Goal: Task Accomplishment & Management: Use online tool/utility

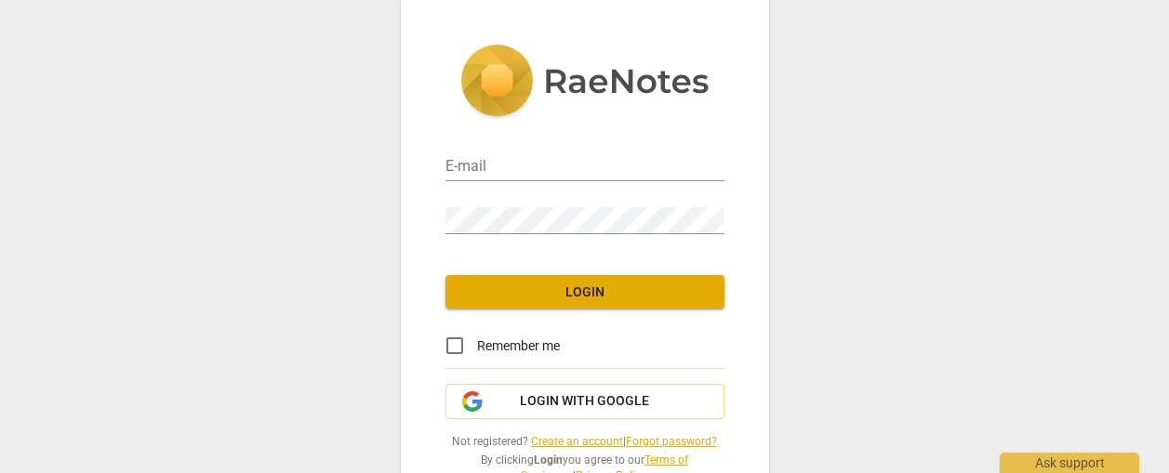
type input "[PERSON_NAME][EMAIL_ADDRESS][DOMAIN_NAME]"
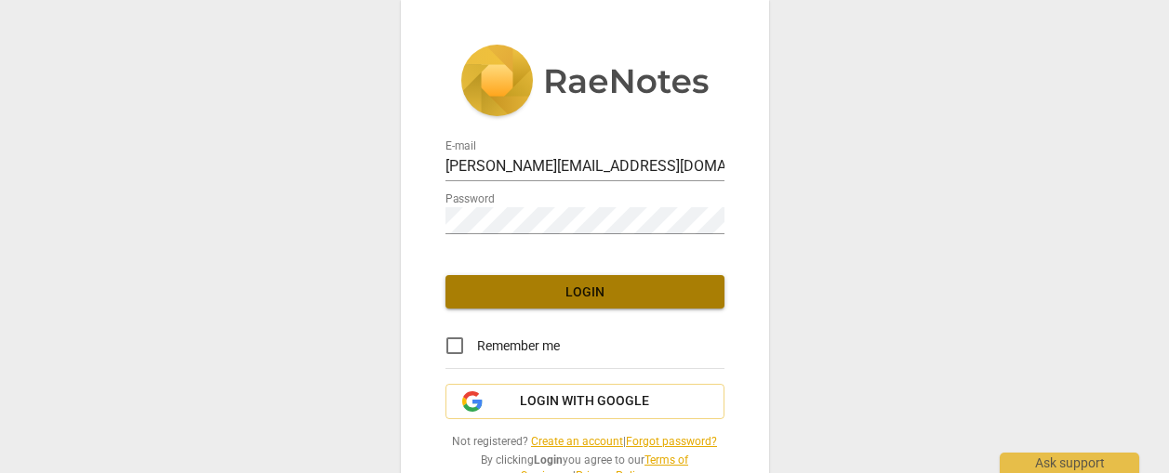
click at [613, 289] on span "Login" at bounding box center [584, 293] width 249 height 19
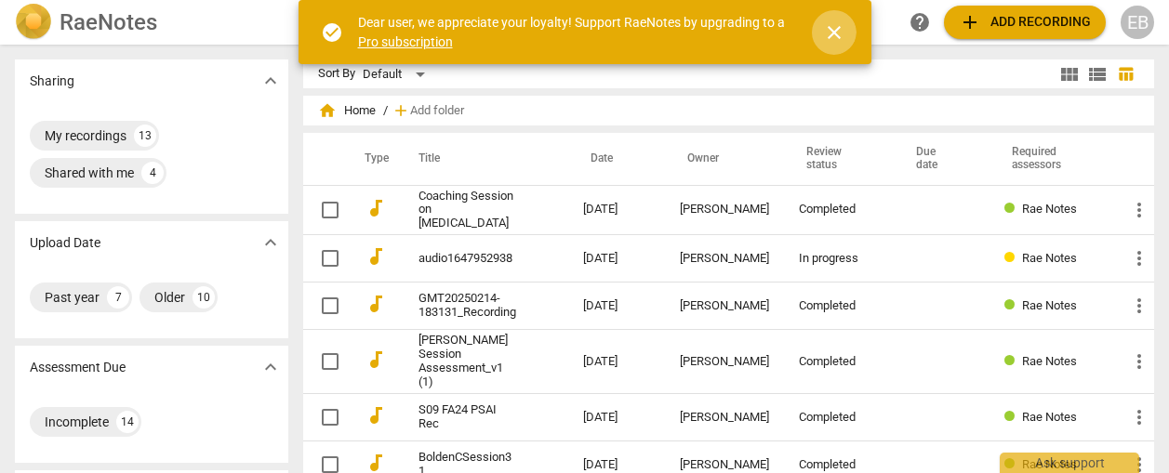
click at [834, 25] on span "close" at bounding box center [834, 32] width 22 height 22
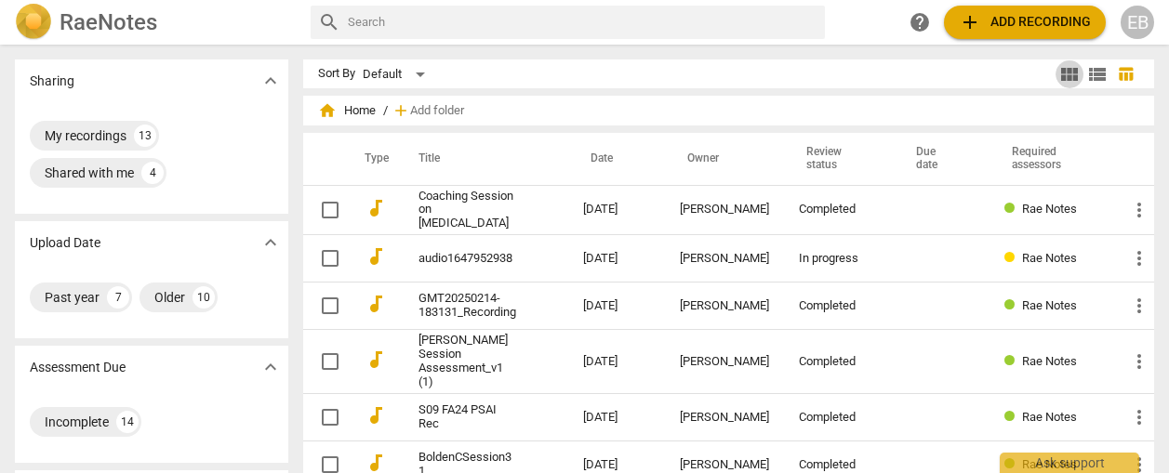
click at [1058, 71] on span "view_module" at bounding box center [1069, 74] width 22 height 22
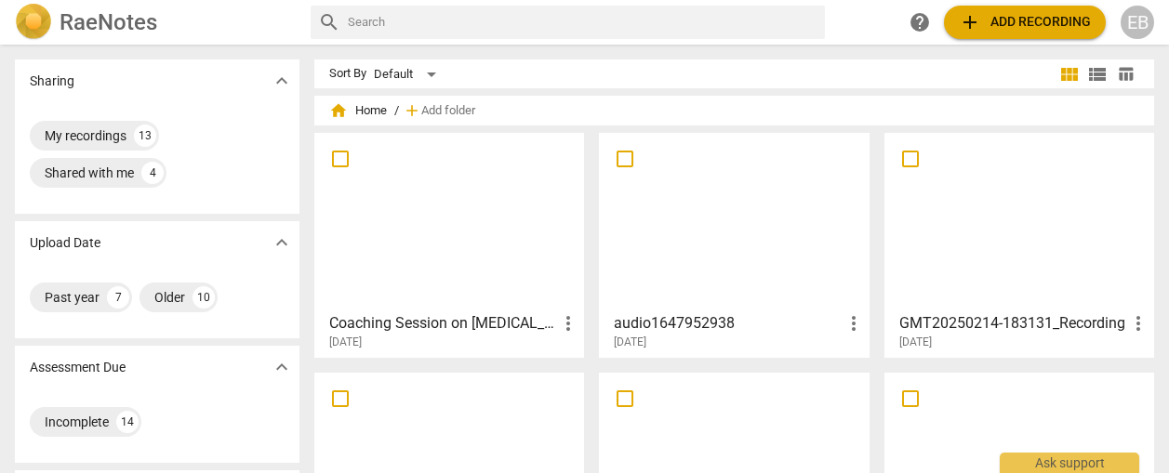
click at [35, 18] on img at bounding box center [33, 22] width 37 height 37
click at [394, 78] on div "Default" at bounding box center [408, 75] width 69 height 30
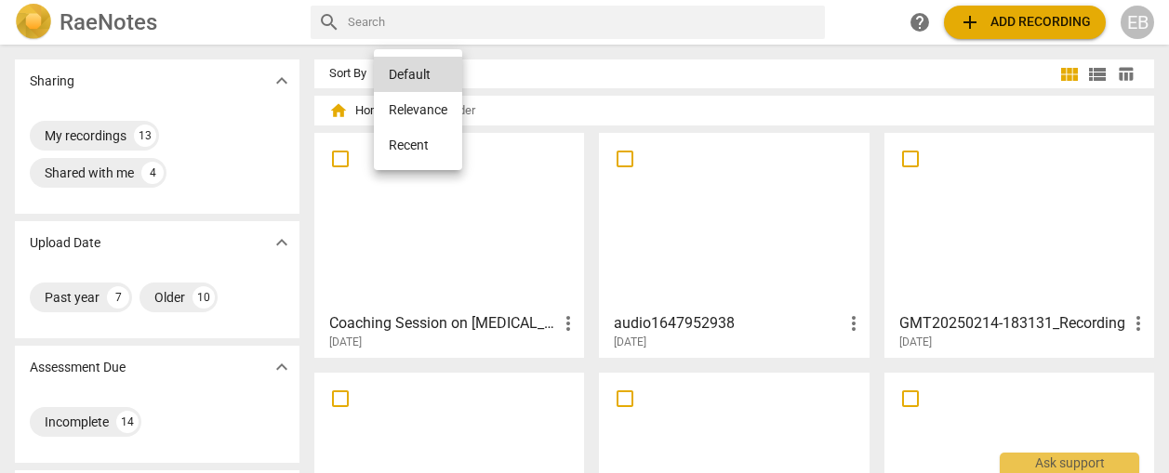
click at [662, 74] on div at bounding box center [584, 236] width 1169 height 473
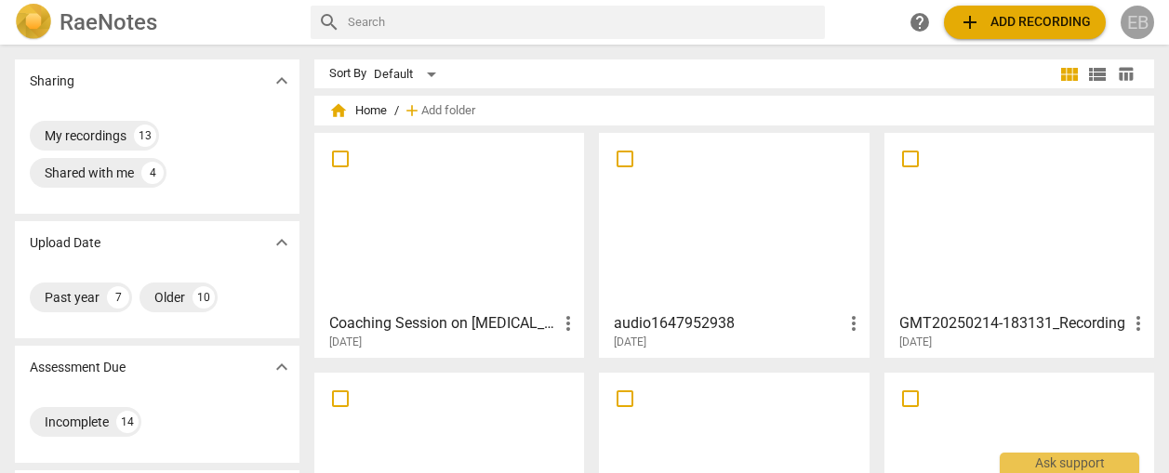
click at [1148, 23] on div "EB" at bounding box center [1137, 22] width 33 height 33
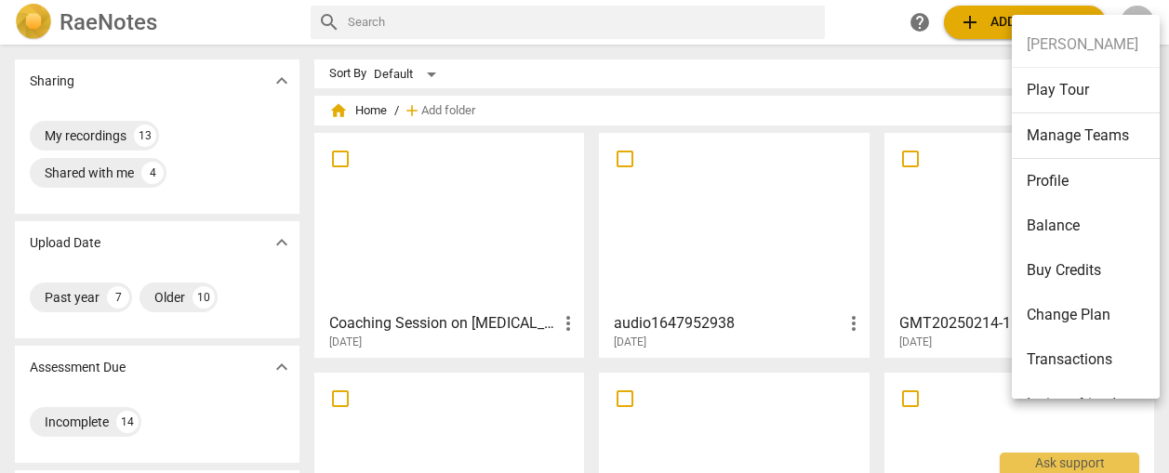
click at [853, 34] on div at bounding box center [584, 236] width 1169 height 473
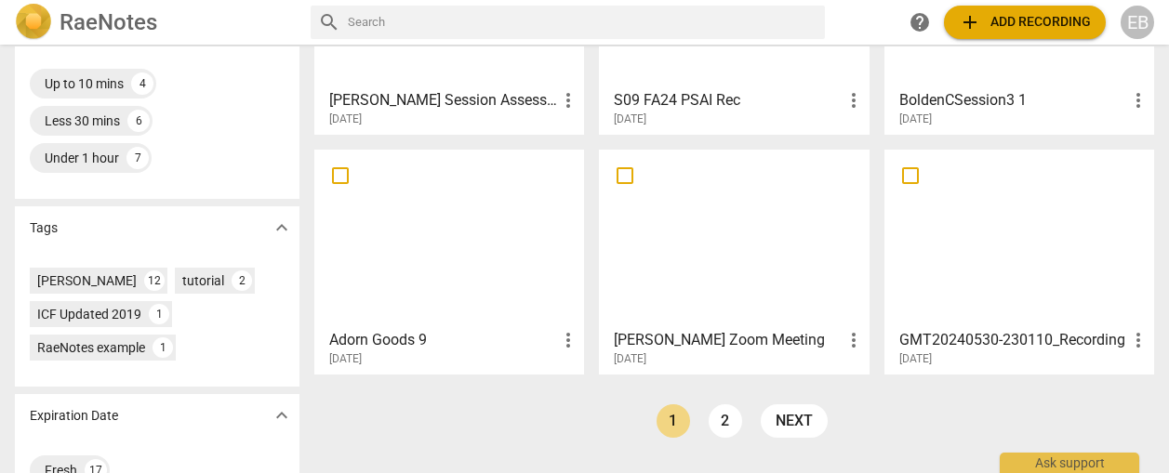
scroll to position [509, 0]
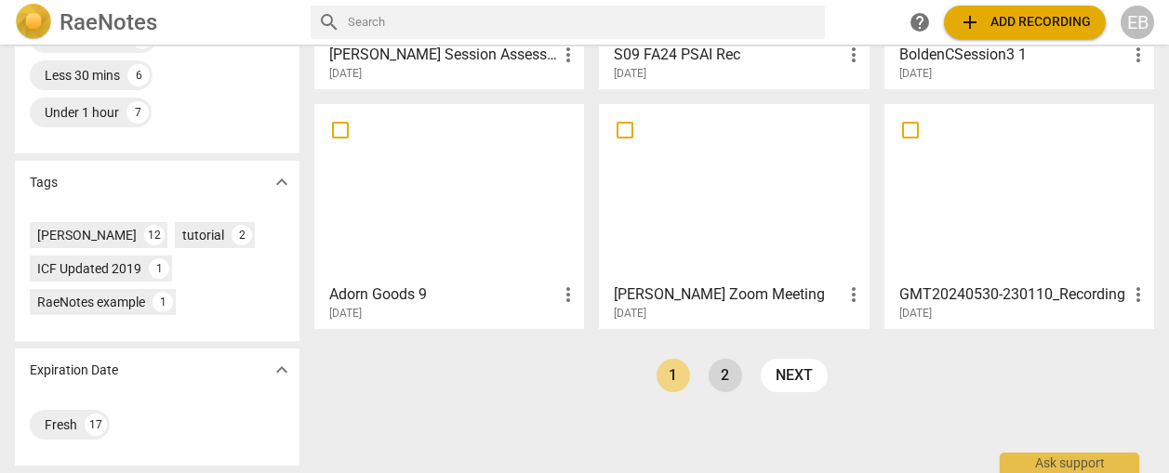
click at [723, 371] on link "2" at bounding box center [725, 375] width 33 height 33
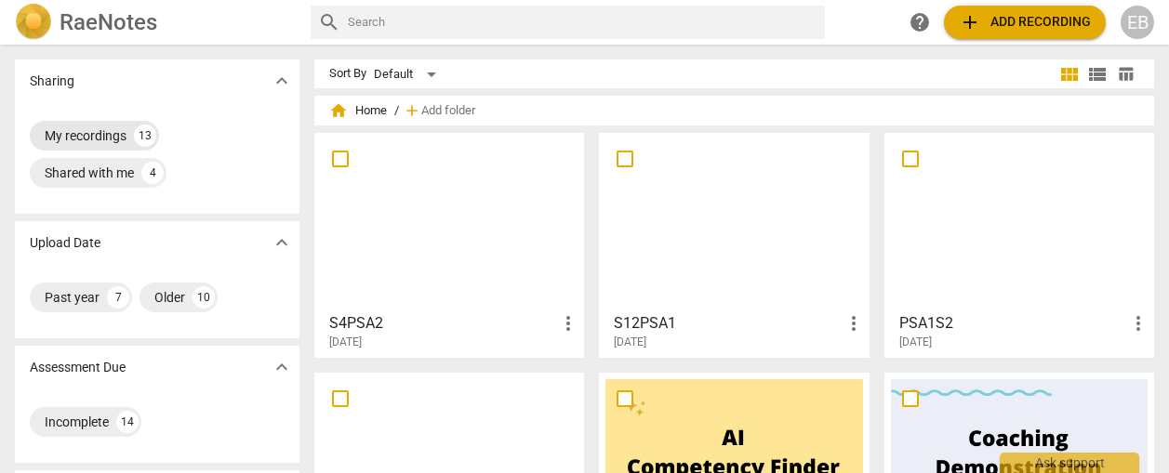
click at [113, 138] on div "My recordings" at bounding box center [86, 135] width 82 height 19
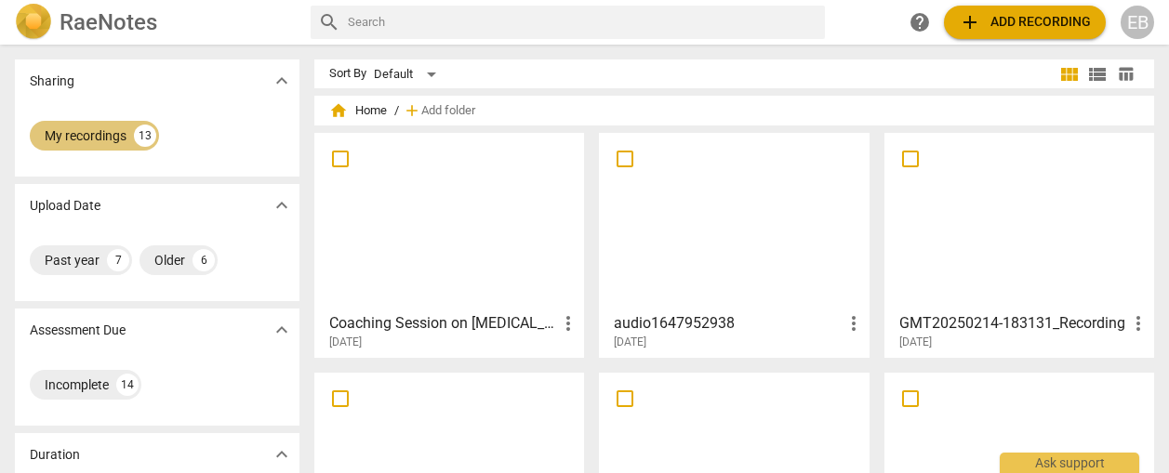
click at [130, 136] on div "My recordings 13" at bounding box center [94, 136] width 129 height 30
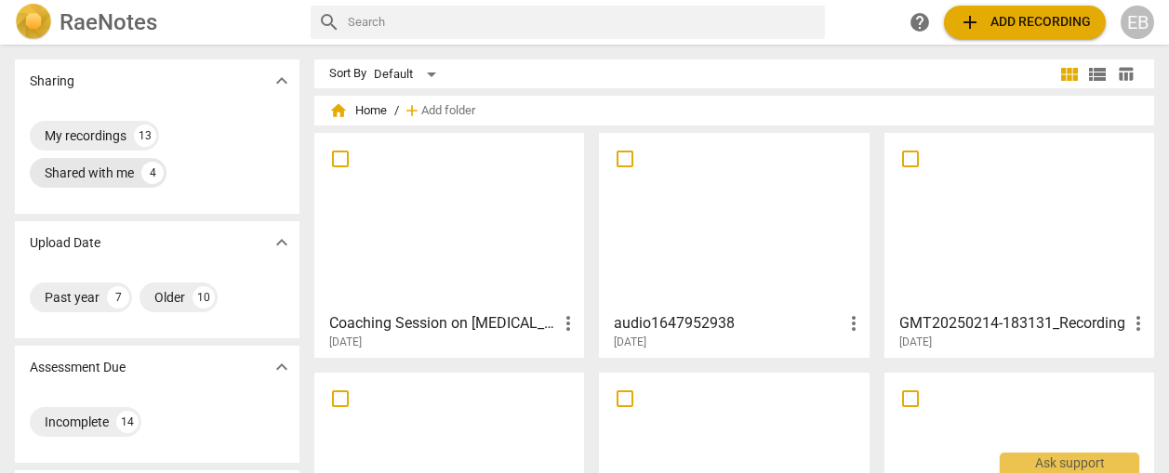
click at [109, 179] on div "Shared with me" at bounding box center [89, 173] width 89 height 19
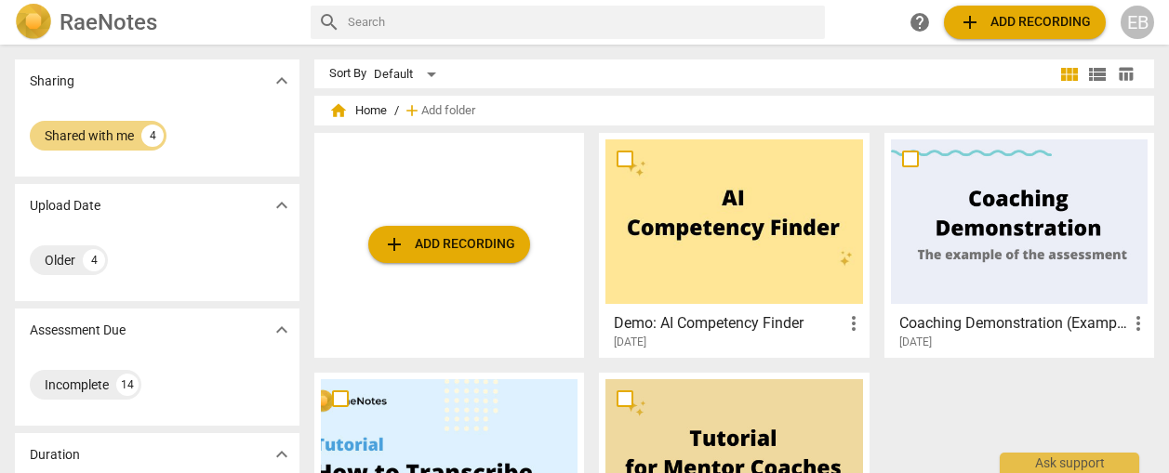
click at [770, 223] on div at bounding box center [733, 221] width 257 height 165
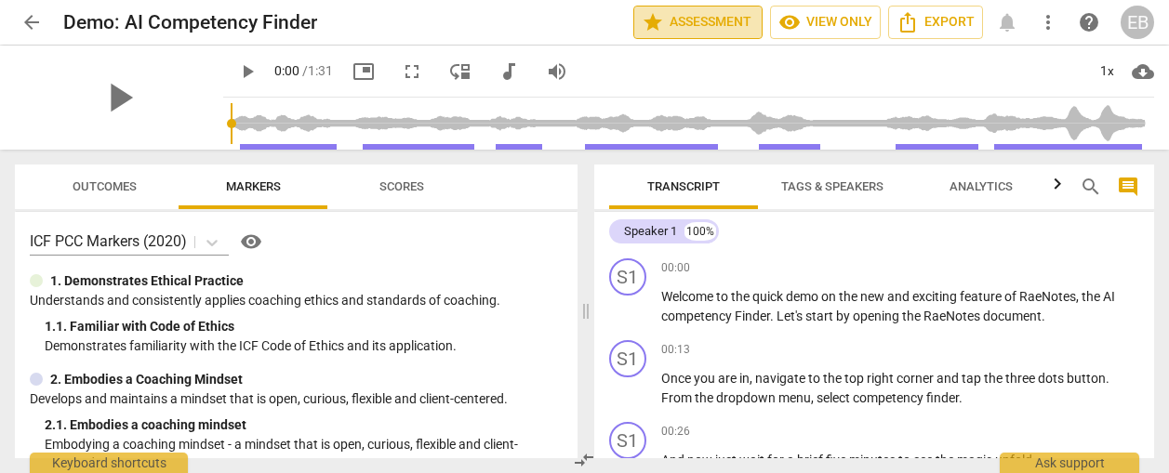
click at [709, 25] on span "star Assessment" at bounding box center [698, 22] width 113 height 22
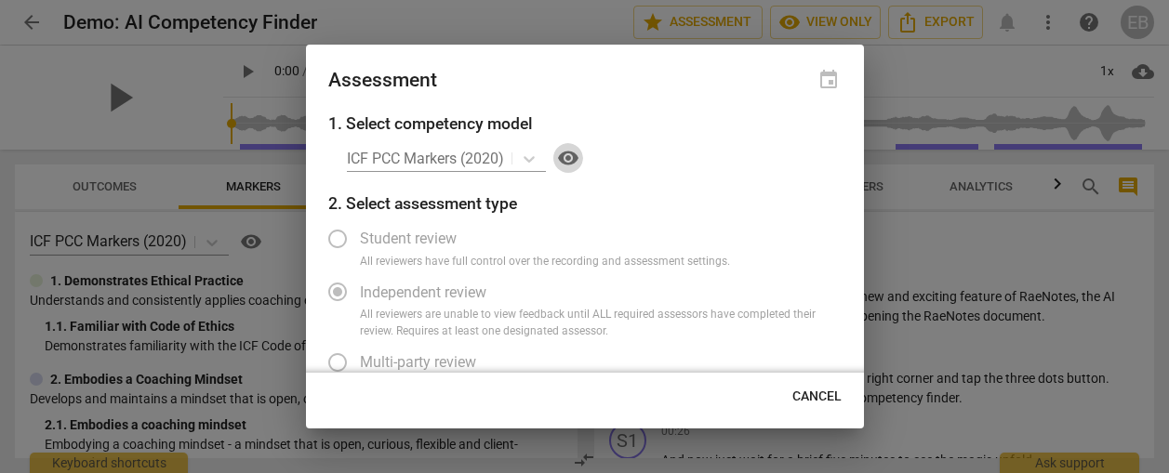
click at [568, 153] on span "visibility" at bounding box center [568, 158] width 22 height 22
click at [431, 26] on div at bounding box center [584, 236] width 1169 height 473
radio input "false"
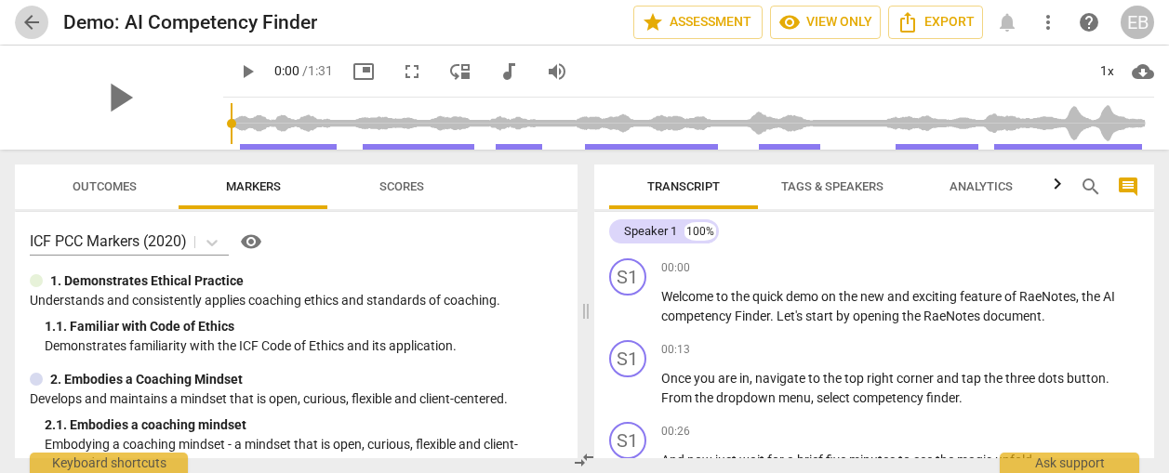
click at [33, 26] on span "arrow_back" at bounding box center [31, 22] width 22 height 22
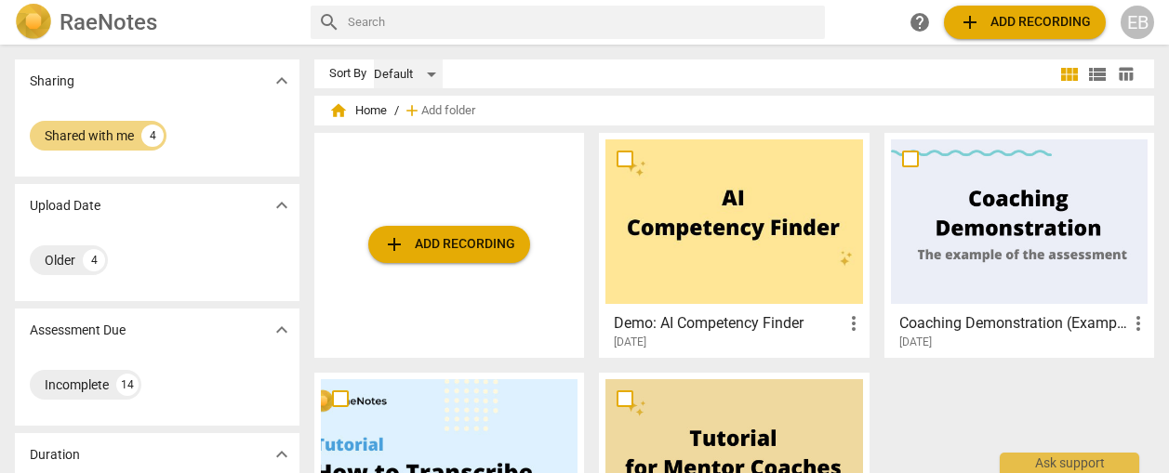
click at [382, 73] on div "Default" at bounding box center [408, 75] width 69 height 30
click at [636, 65] on div at bounding box center [584, 236] width 1169 height 473
click at [57, 252] on div "Older" at bounding box center [60, 260] width 31 height 19
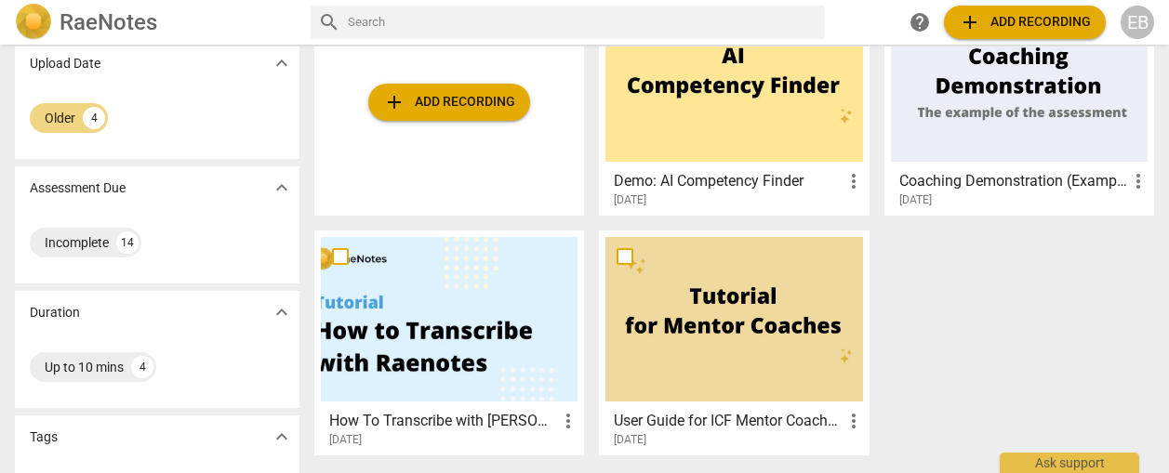
scroll to position [233, 0]
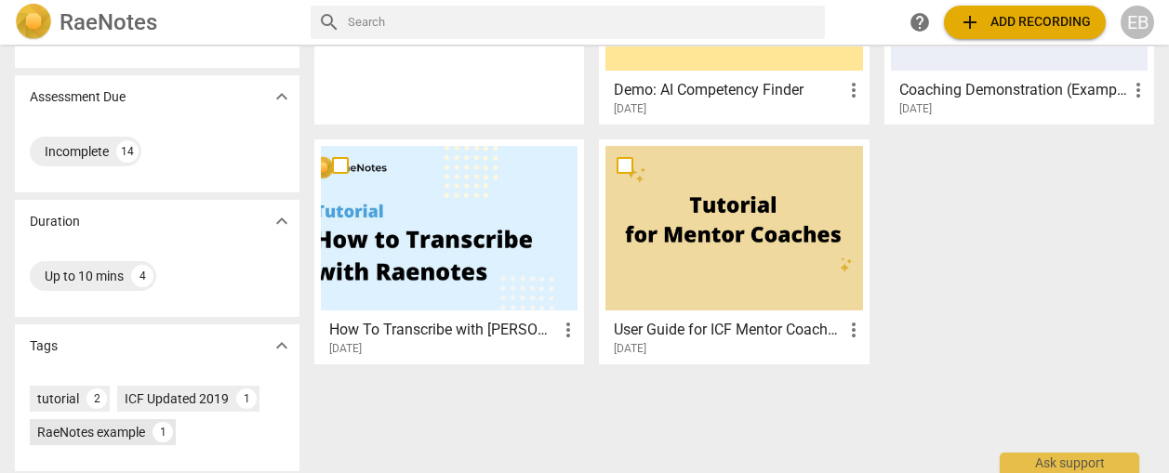
click at [144, 427] on div "RaeNotes example" at bounding box center [91, 432] width 108 height 19
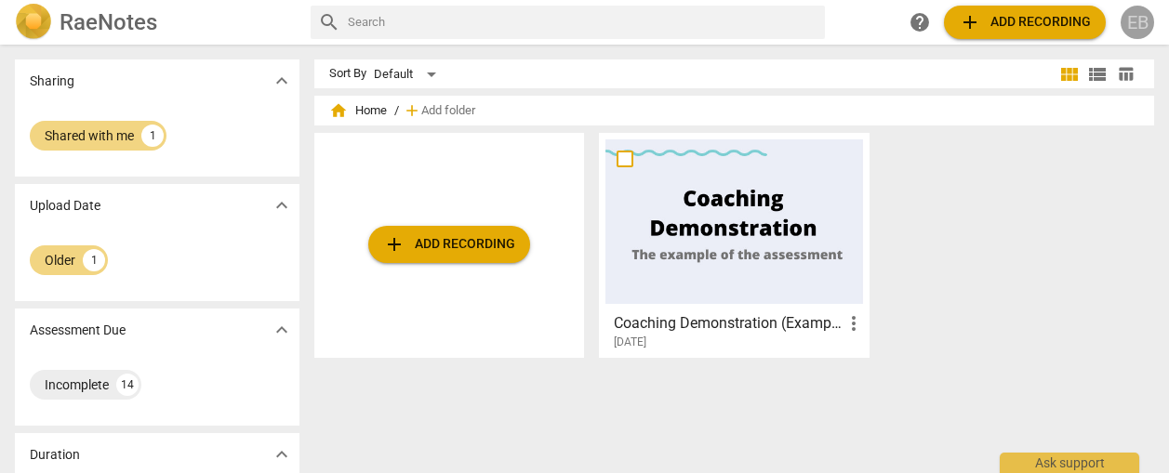
click at [1141, 21] on div "EB" at bounding box center [1137, 22] width 33 height 33
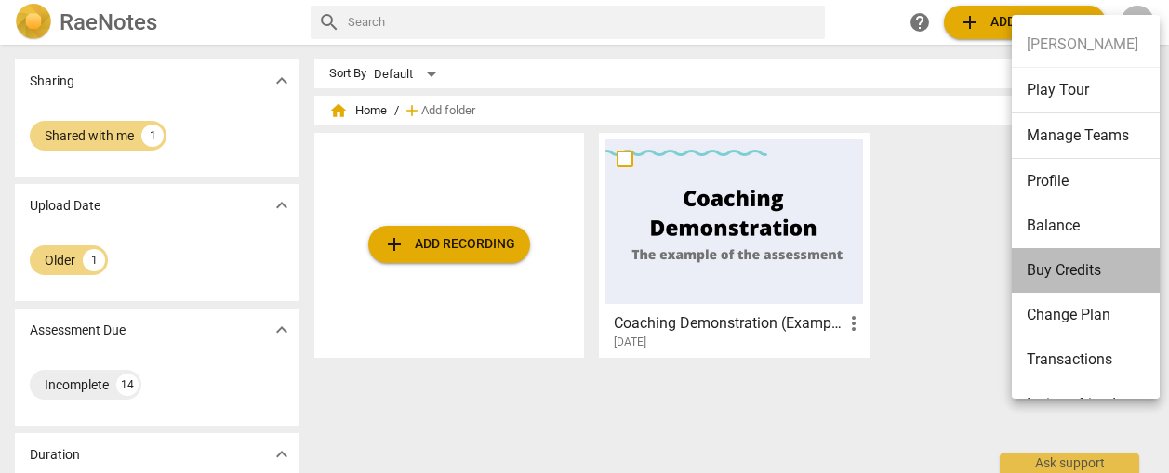
click at [1082, 263] on li "Buy Credits" at bounding box center [1089, 270] width 154 height 45
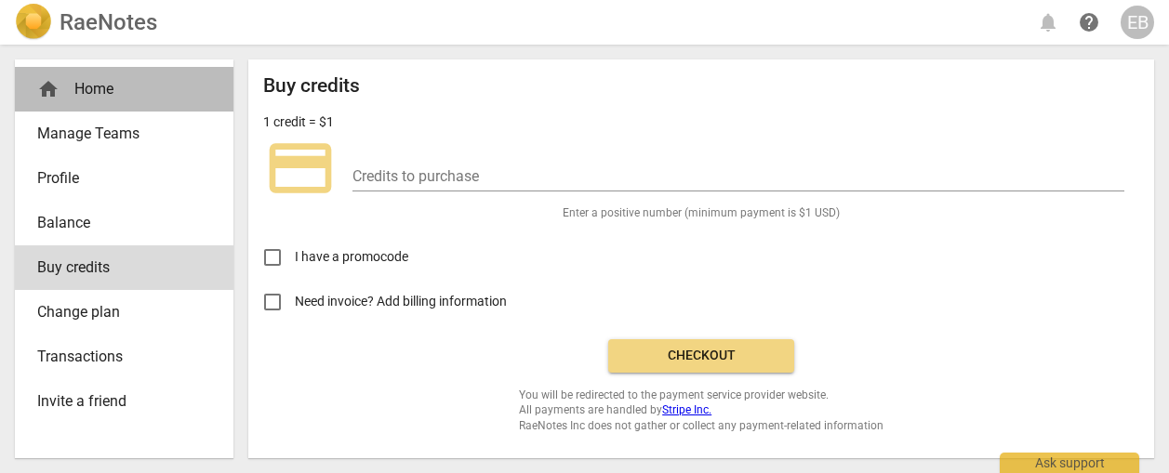
click at [113, 91] on div "home Home" at bounding box center [116, 89] width 159 height 22
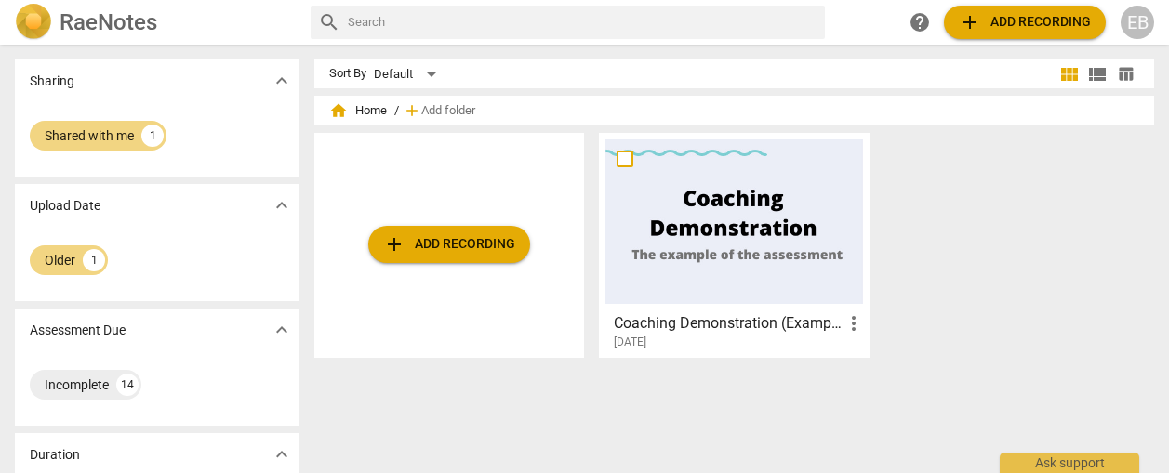
click at [438, 19] on input "text" at bounding box center [583, 22] width 470 height 30
click at [960, 18] on span "add" at bounding box center [970, 22] width 22 height 22
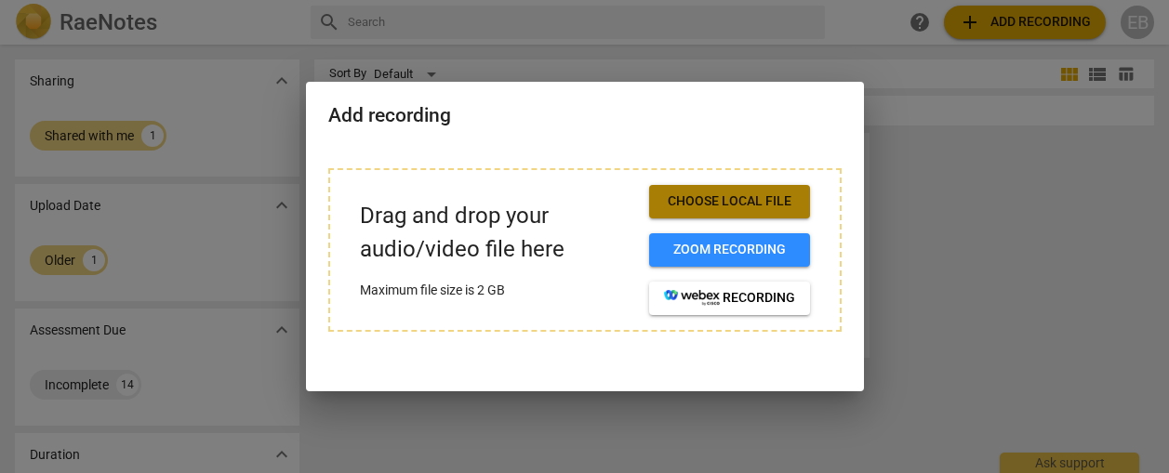
click at [733, 201] on span "Choose local file" at bounding box center [729, 201] width 131 height 19
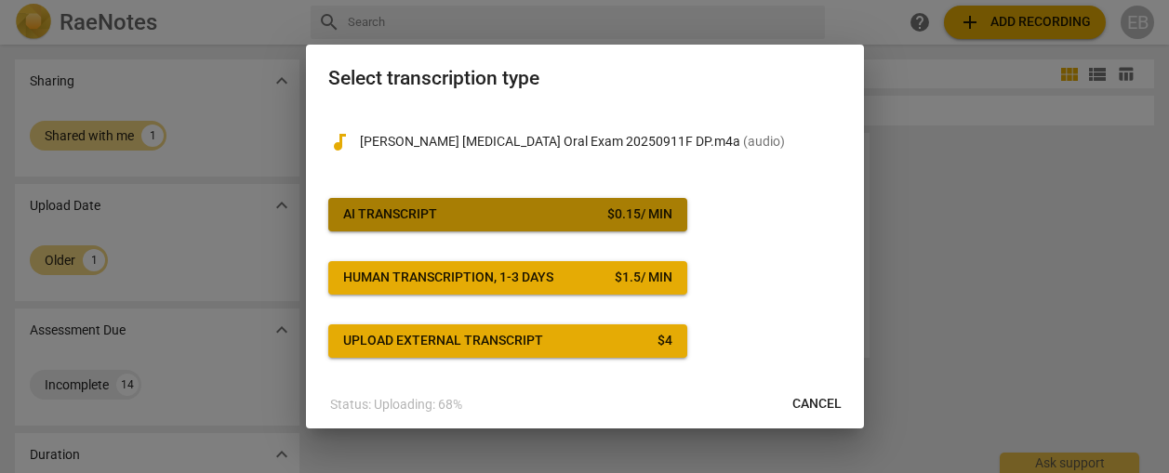
click at [545, 210] on span "AI Transcript $ 0.15 / min" at bounding box center [507, 215] width 329 height 19
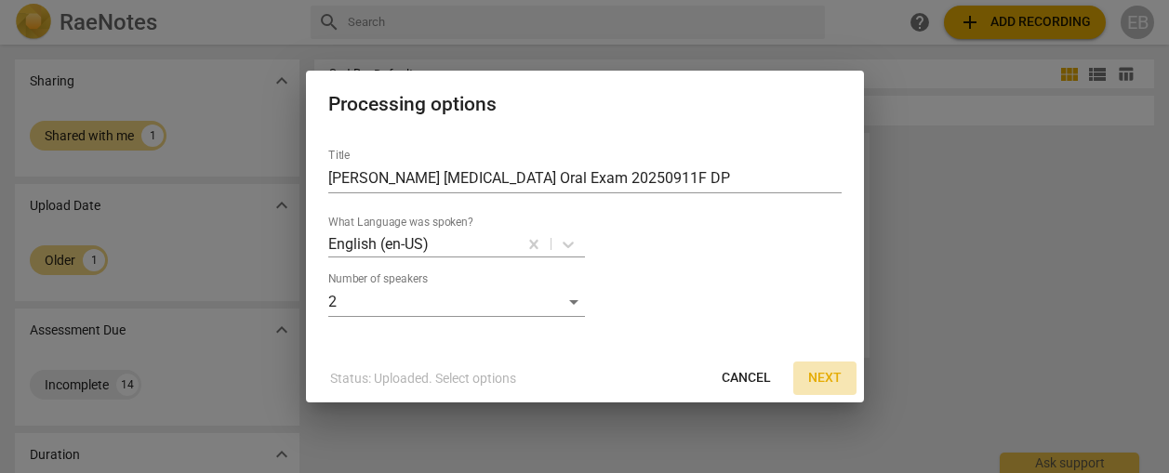
click at [821, 378] on span "Next" at bounding box center [824, 378] width 33 height 19
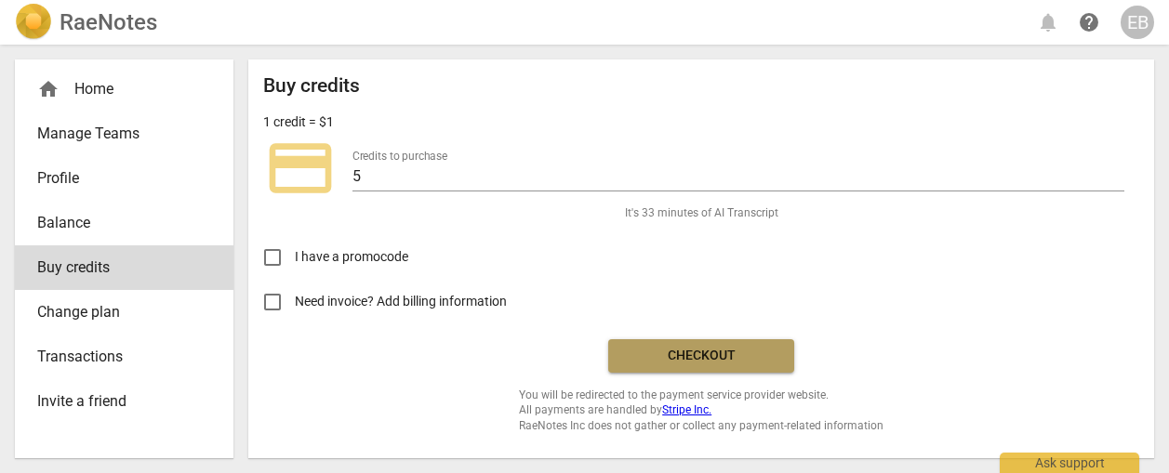
click at [693, 352] on span "Checkout" at bounding box center [701, 356] width 156 height 19
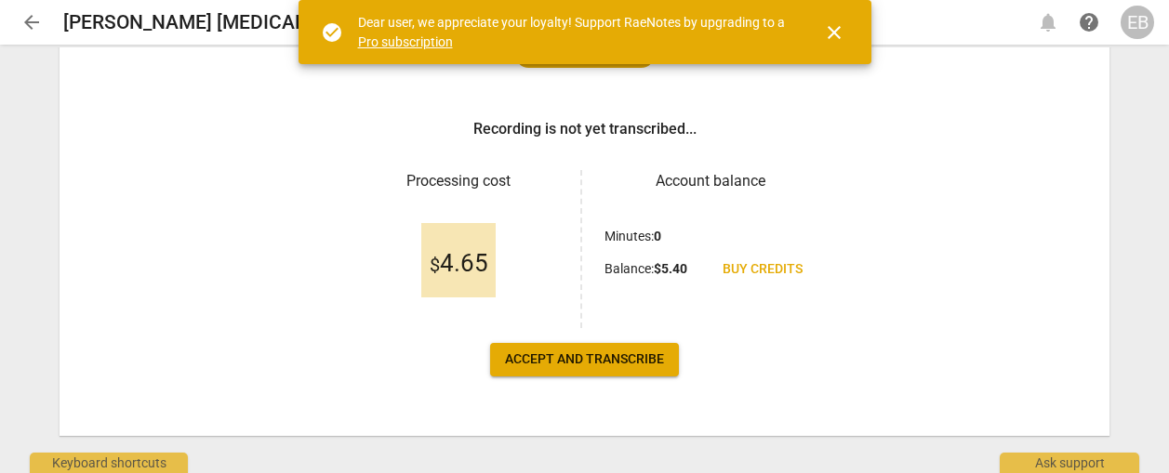
scroll to position [246, 0]
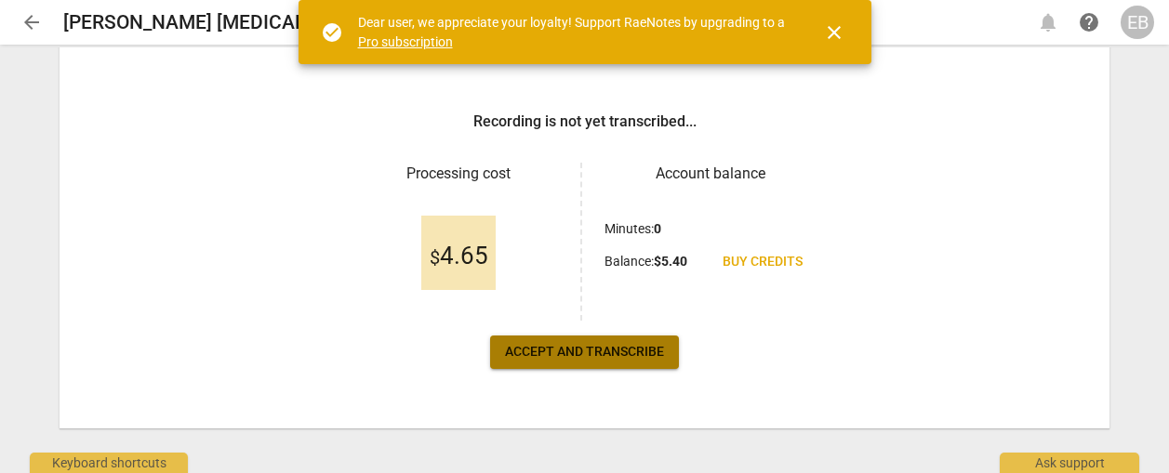
click at [552, 352] on span "Accept and transcribe" at bounding box center [584, 352] width 159 height 19
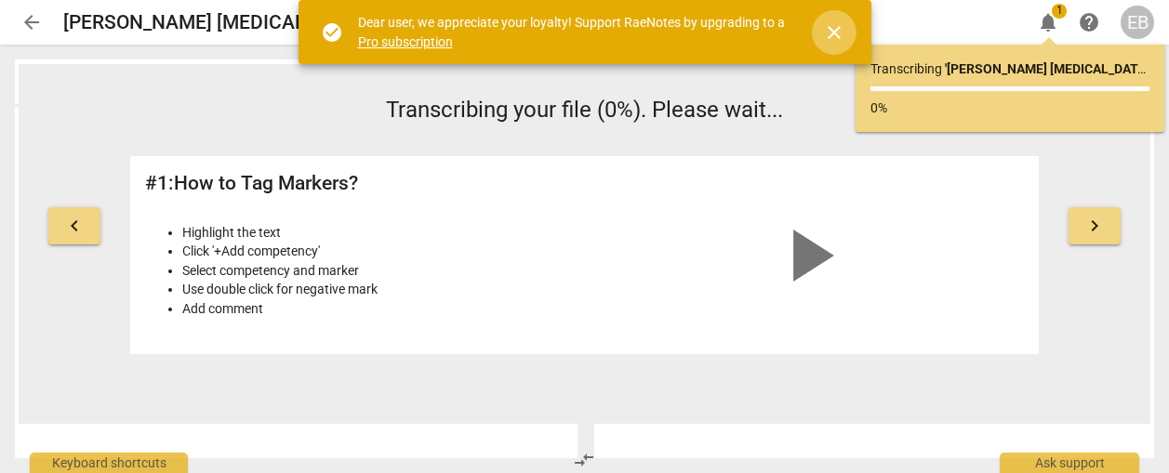
click at [843, 33] on span "close" at bounding box center [834, 32] width 22 height 22
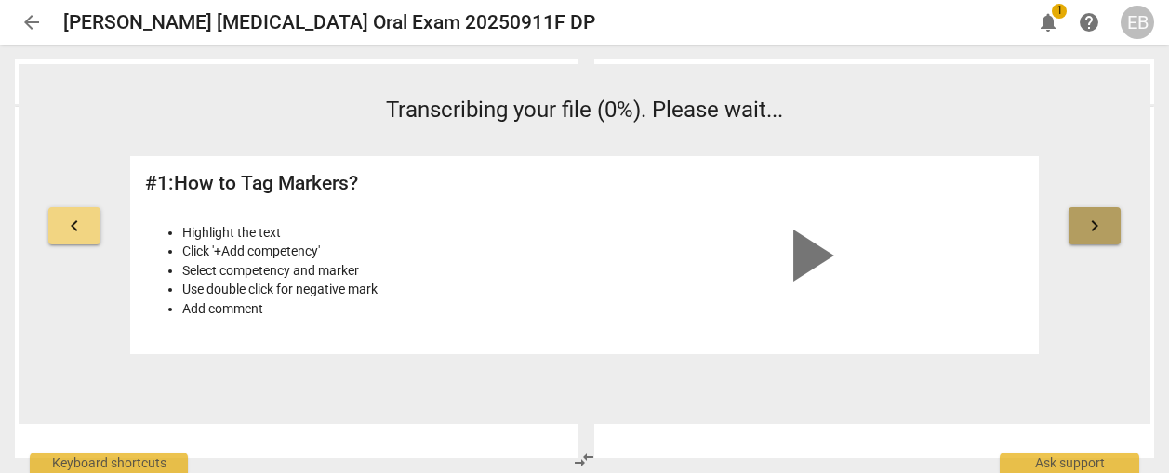
click at [1097, 221] on span "keyboard_arrow_right" at bounding box center [1094, 226] width 22 height 22
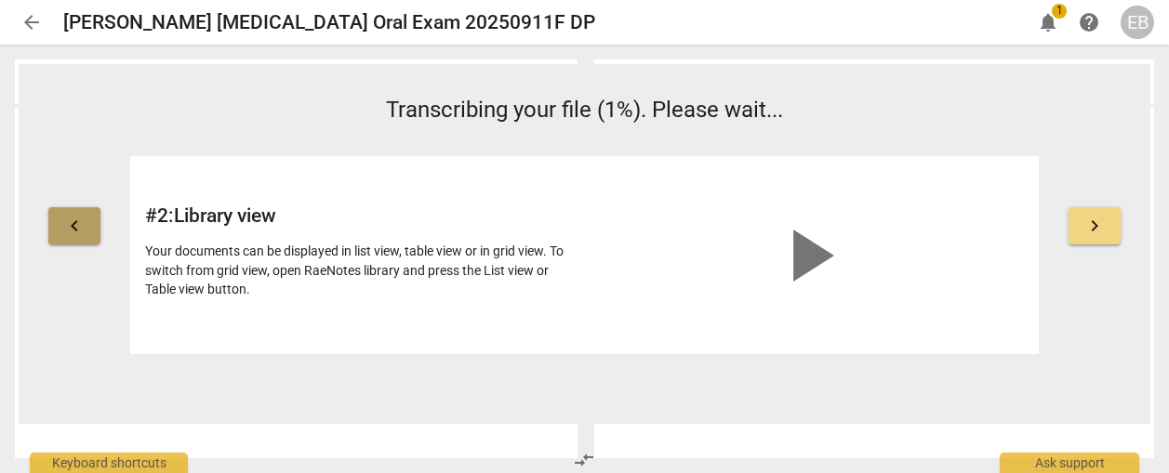
click at [67, 231] on span "keyboard_arrow_left" at bounding box center [74, 226] width 22 height 22
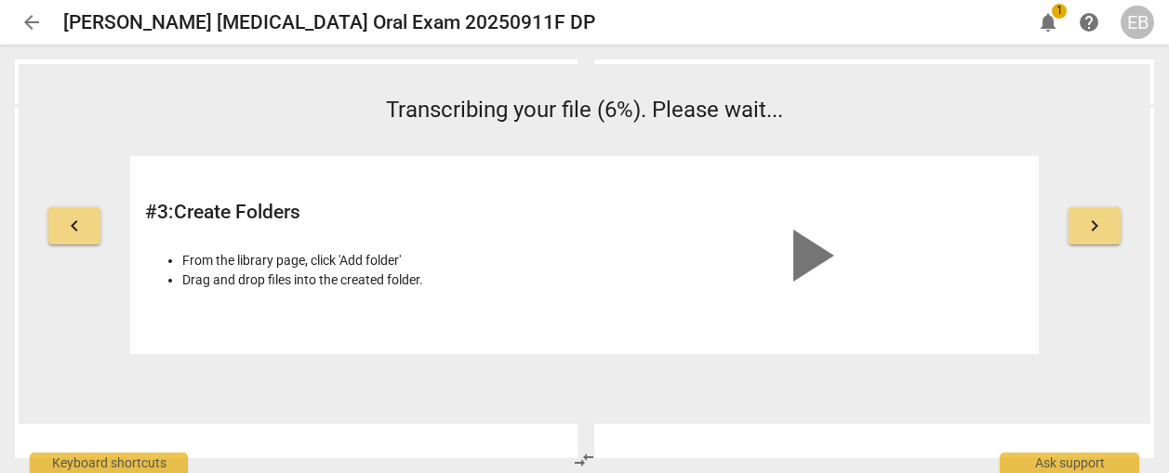
click at [67, 231] on span "keyboard_arrow_left" at bounding box center [74, 226] width 22 height 22
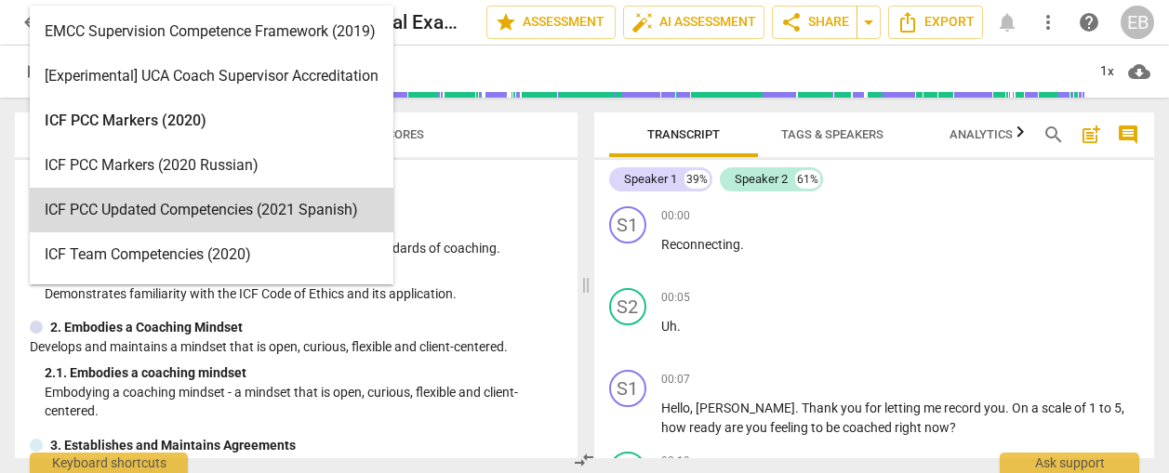
click at [212, 0] on body "arrow_back [PERSON_NAME] [MEDICAL_DATA] Oral Exam 20250911F DP edit star Assess…" at bounding box center [584, 0] width 1169 height 0
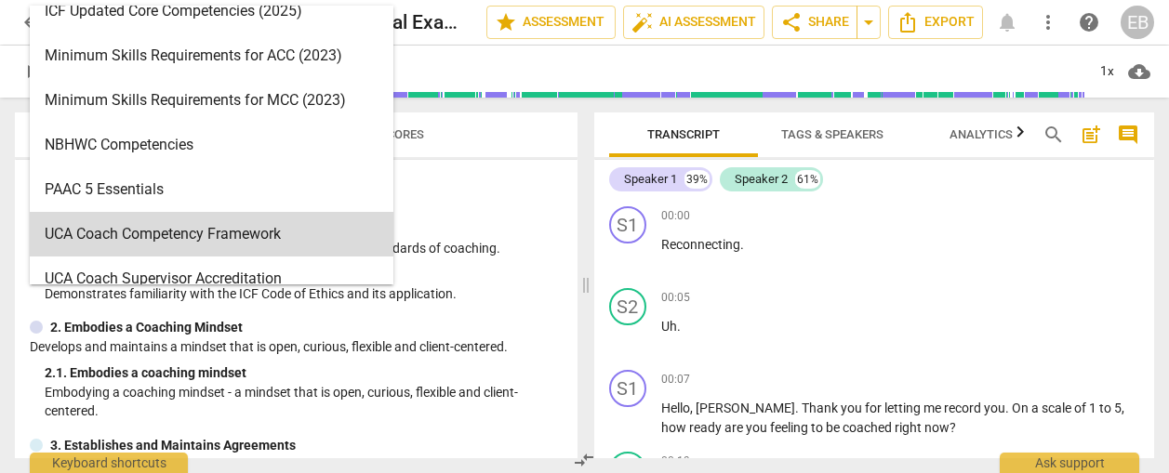
scroll to position [404, 0]
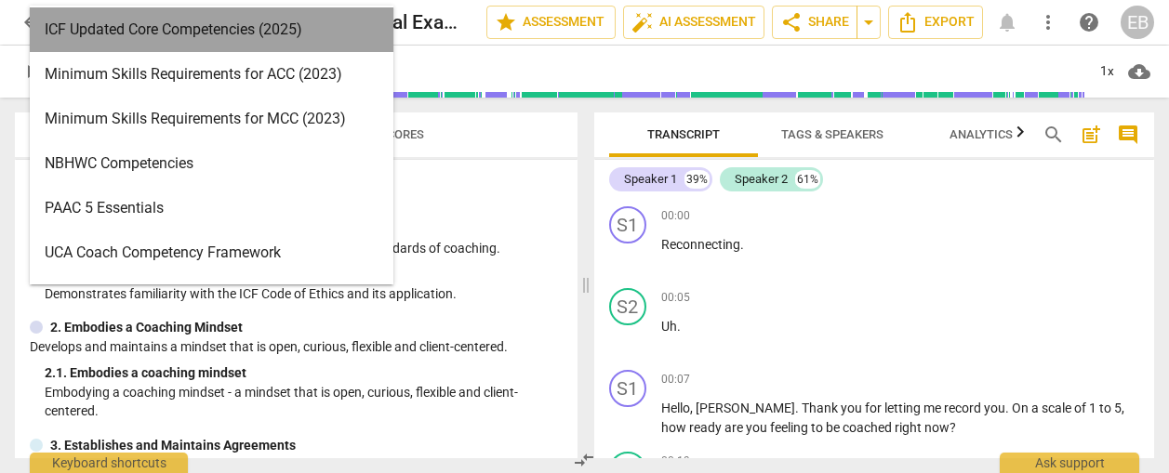
click at [235, 36] on div "ICF Updated Core Competencies (2025)" at bounding box center [212, 29] width 364 height 45
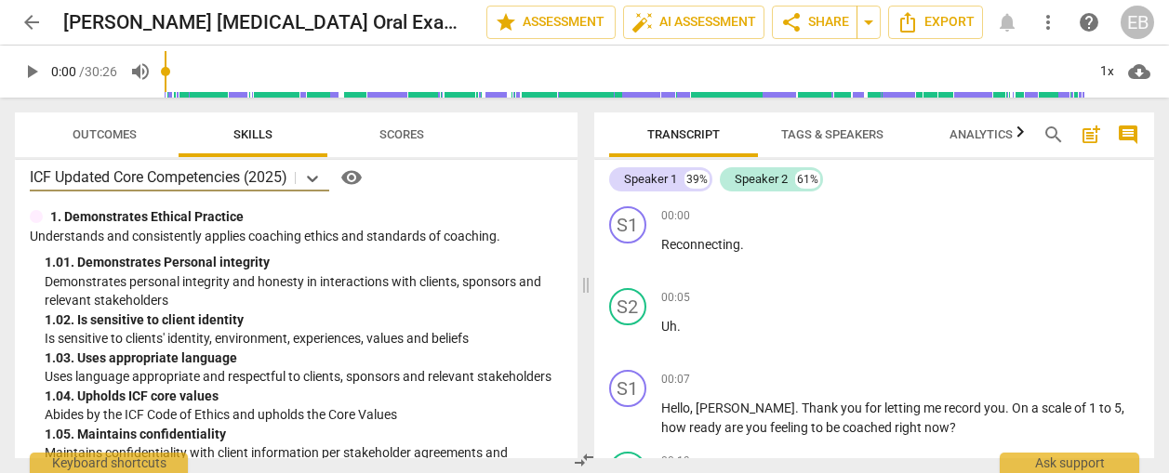
scroll to position [12, 0]
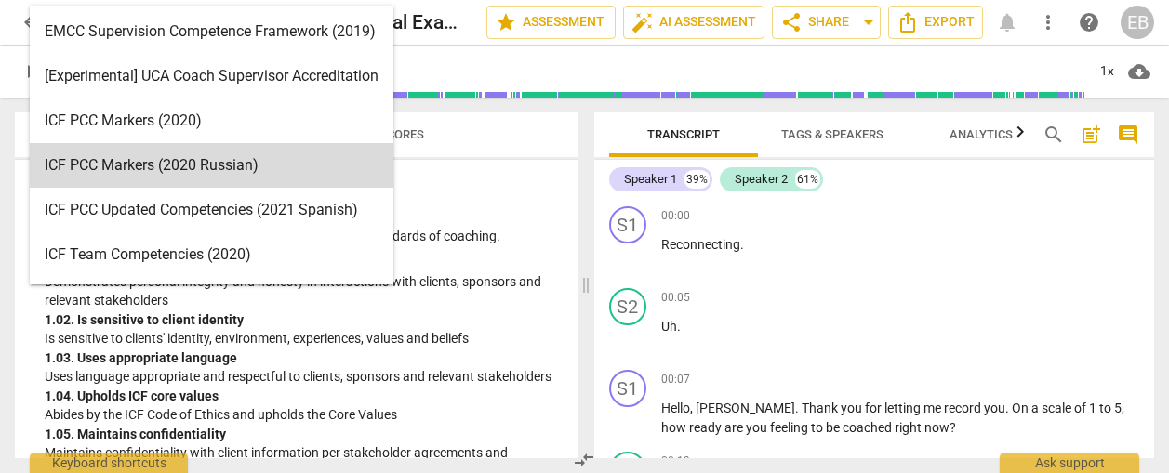
click at [319, 0] on body "arrow_back [PERSON_NAME] [MEDICAL_DATA] Oral Exam 20250911F DP edit star Assess…" at bounding box center [584, 0] width 1169 height 0
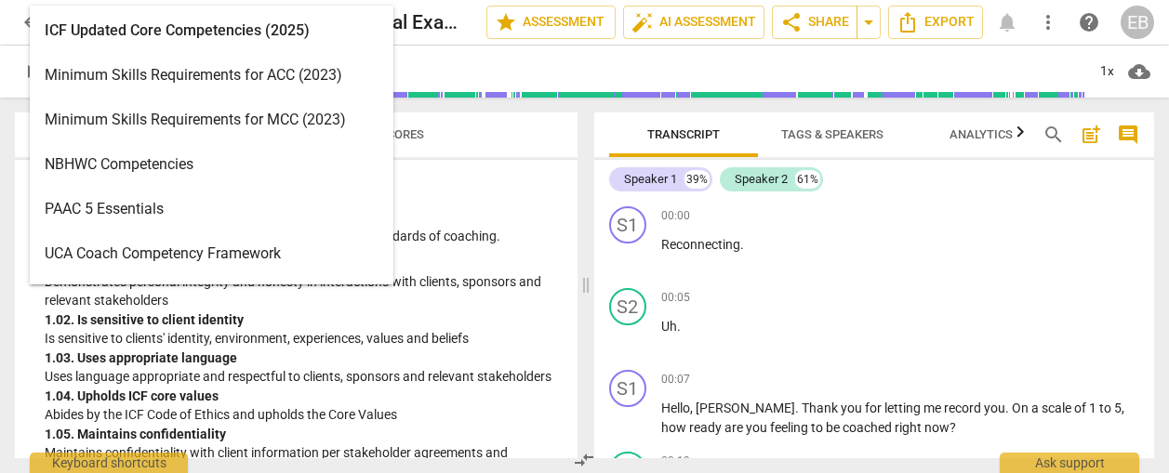
scroll to position [411, 0]
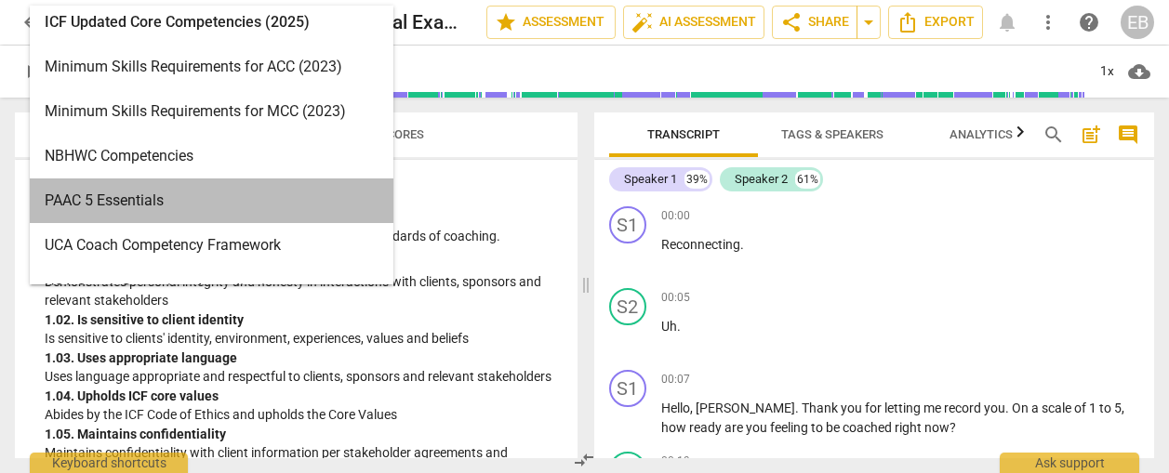
click at [208, 206] on div "PAAC 5 Essentials" at bounding box center [212, 201] width 364 height 45
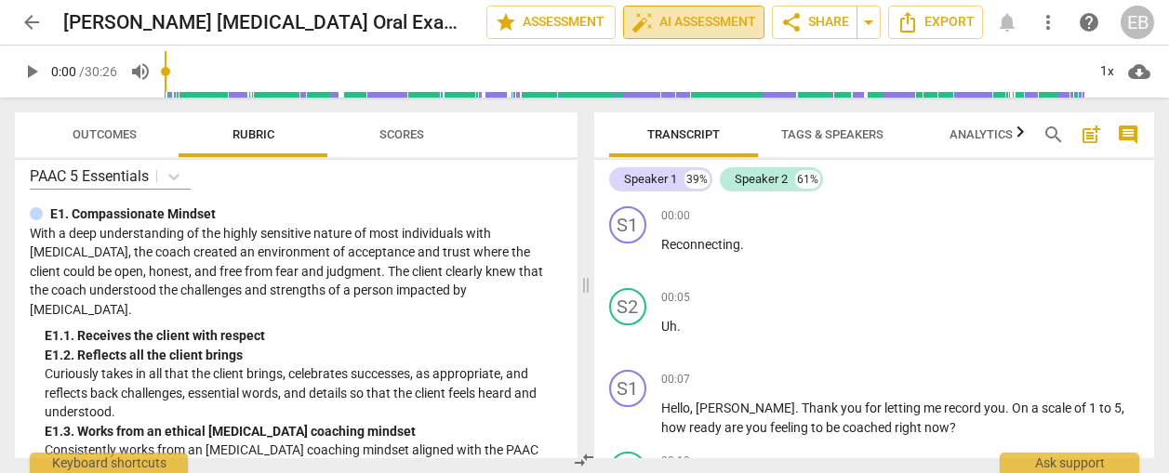
click at [649, 19] on span "auto_fix_high AI Assessment" at bounding box center [693, 22] width 125 height 22
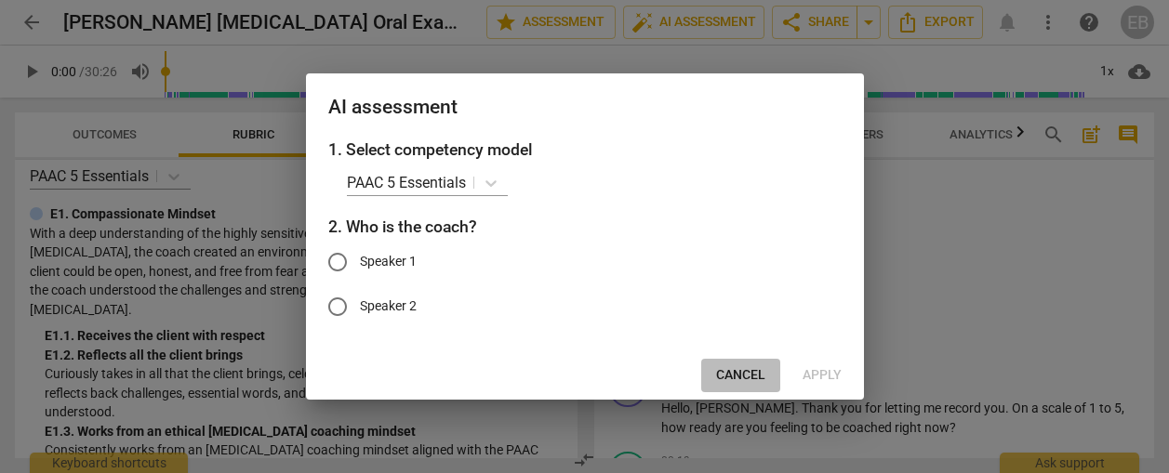
click at [756, 374] on span "Cancel" at bounding box center [740, 375] width 49 height 19
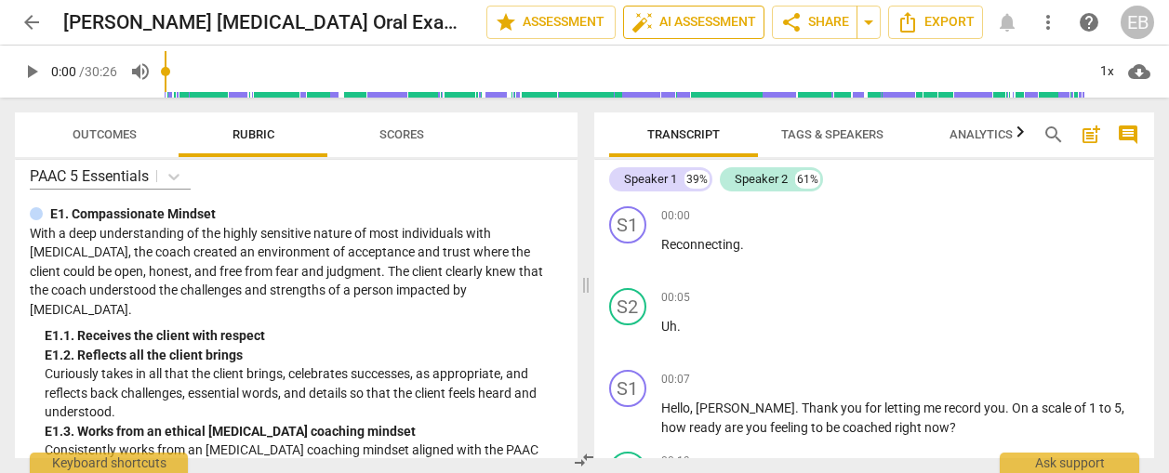
click at [643, 20] on span "auto_fix_high" at bounding box center [642, 22] width 22 height 22
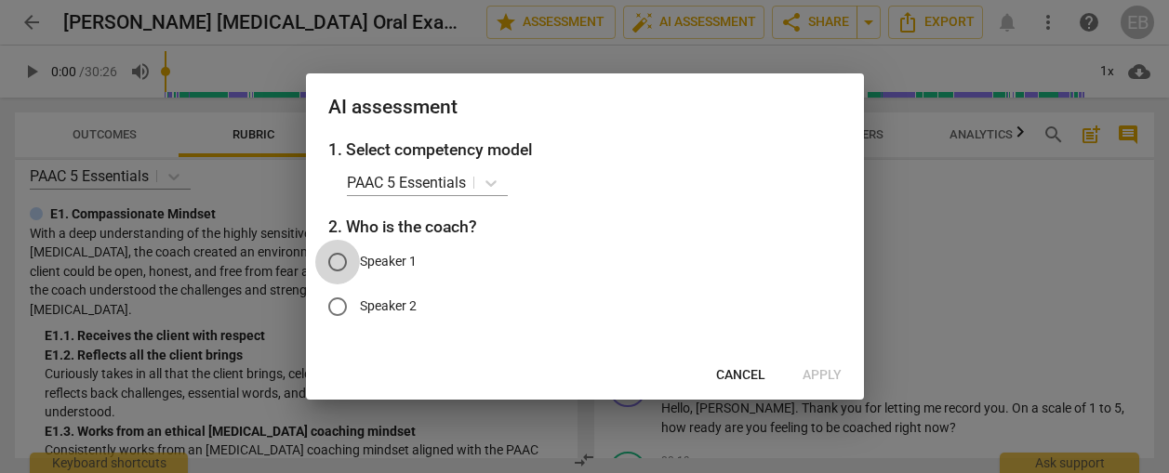
click at [344, 259] on input "Speaker 1" at bounding box center [337, 262] width 45 height 45
radio input "true"
click at [807, 372] on span "Apply" at bounding box center [822, 375] width 39 height 19
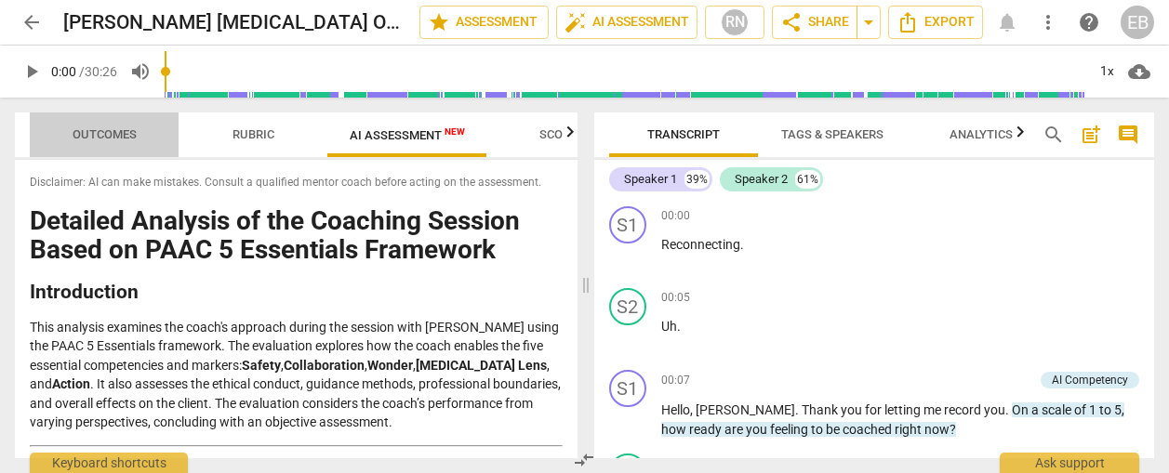
click at [118, 134] on span "Outcomes" at bounding box center [105, 134] width 64 height 14
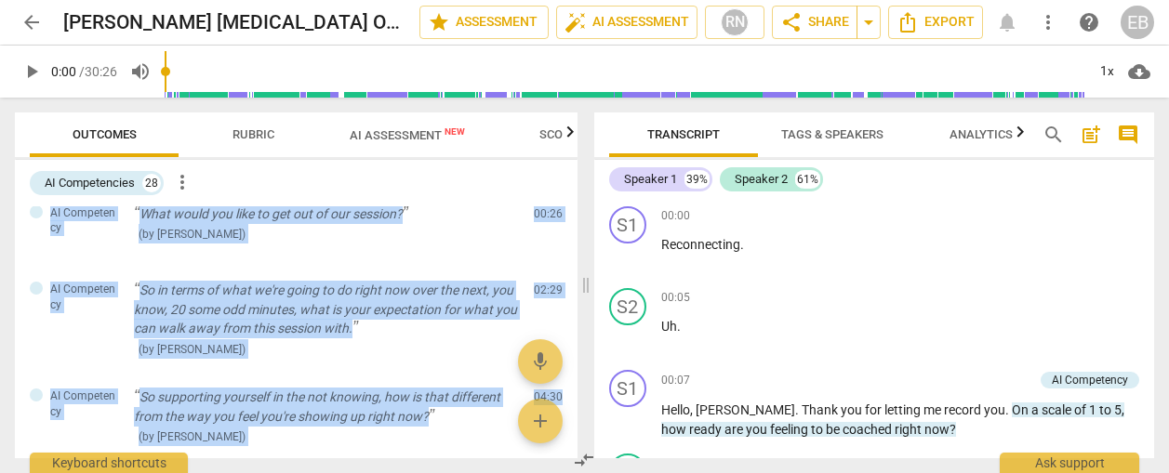
scroll to position [0, 0]
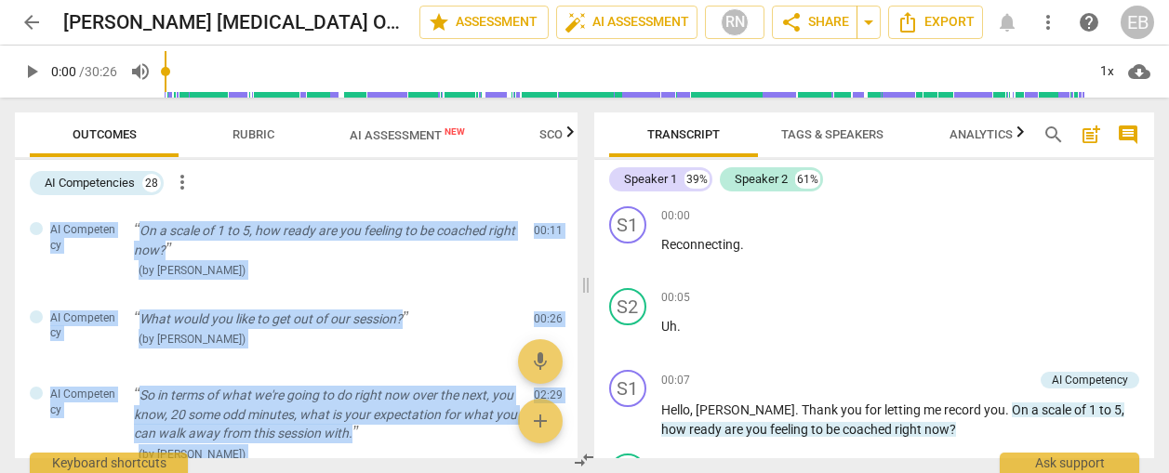
drag, startPoint x: 568, startPoint y: 251, endPoint x: 575, endPoint y: 174, distance: 77.5
click at [575, 174] on div "AI Competencies 28 more_vert AI Competency On a scale of 1 to 5, how ready are …" at bounding box center [296, 309] width 563 height 299
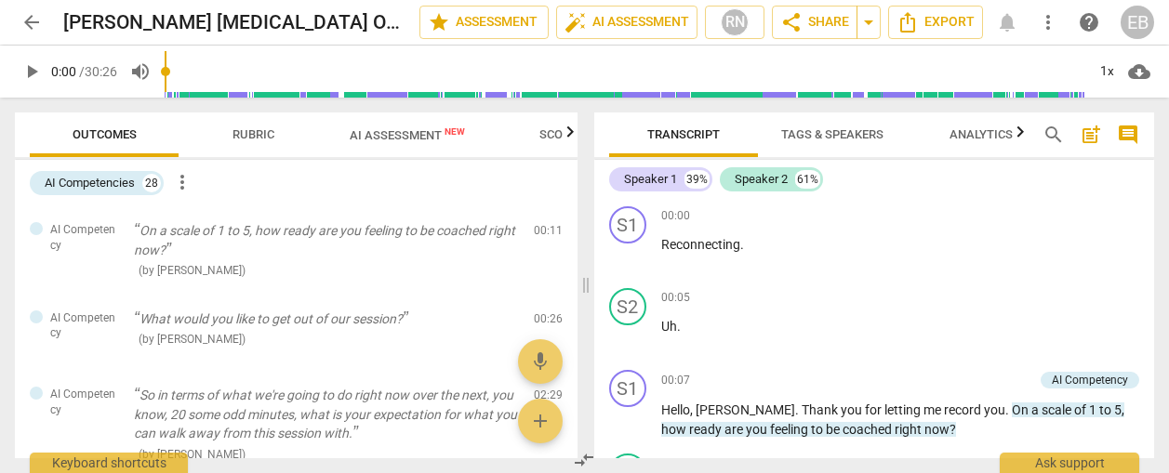
click at [393, 203] on div "AI Competencies 28 more_vert AI Competency On a scale of 1 to 5, how ready are …" at bounding box center [296, 309] width 563 height 299
click at [152, 182] on div "28" at bounding box center [151, 183] width 19 height 19
